Goal: Find specific page/section: Find specific page/section

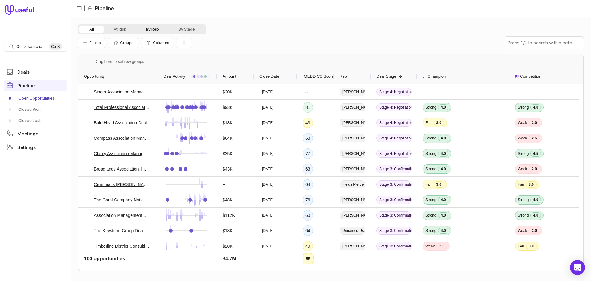
click at [149, 28] on button "By Rep" at bounding box center [152, 29] width 33 height 7
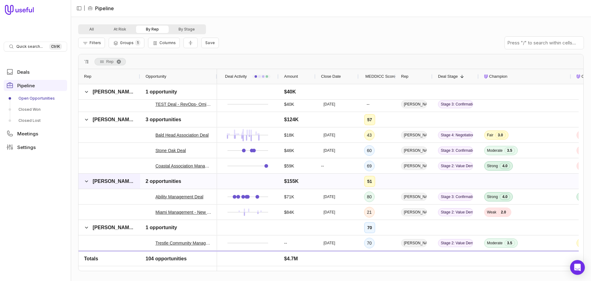
click at [106, 181] on span "[PERSON_NAME]" at bounding box center [113, 180] width 41 height 5
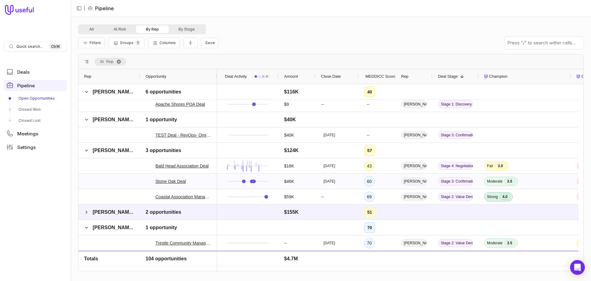
click at [106, 181] on div at bounding box center [110, 180] width 62 height 15
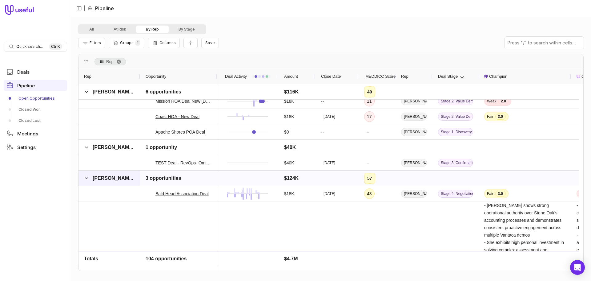
click at [83, 176] on div "[PERSON_NAME]" at bounding box center [110, 177] width 62 height 15
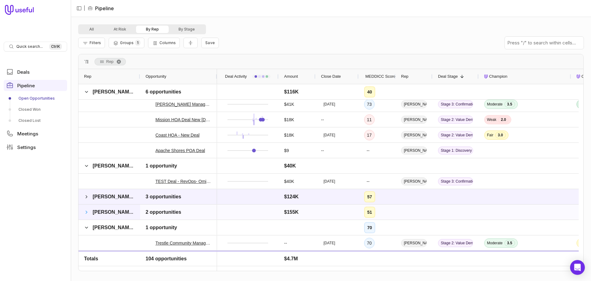
click at [89, 211] on span at bounding box center [86, 211] width 5 height 5
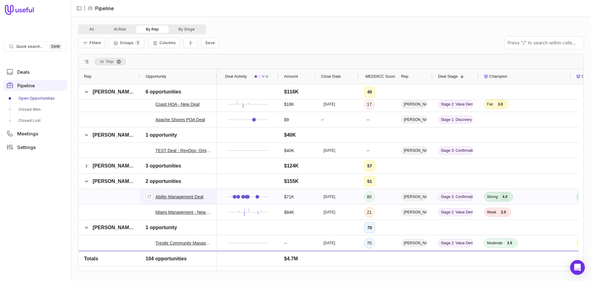
click at [178, 194] on link "Ability Management Deal" at bounding box center [180, 196] width 48 height 7
